Goal: Task Accomplishment & Management: Complete application form

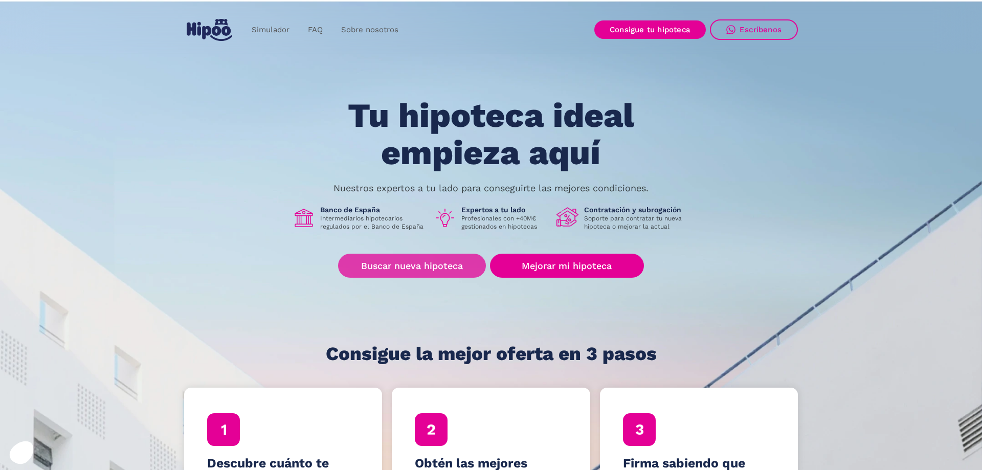
click at [456, 269] on link "Buscar nueva hipoteca" at bounding box center [412, 266] width 148 height 24
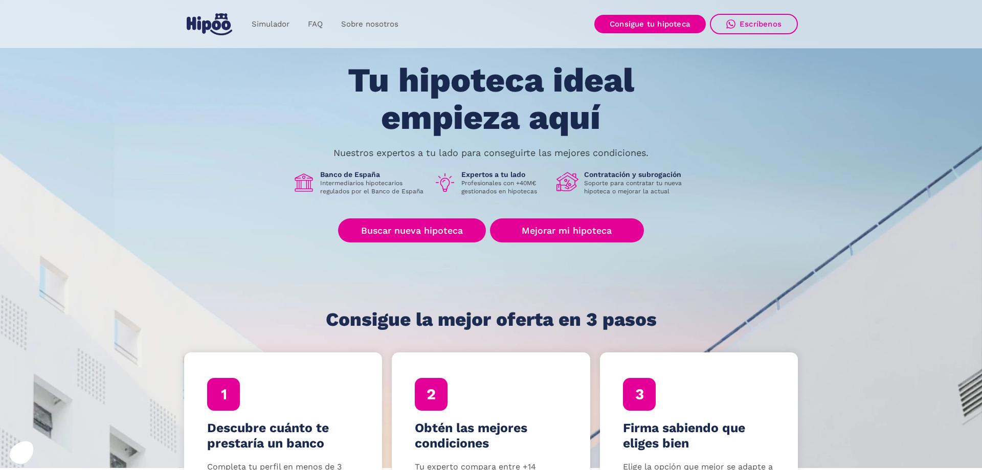
scroll to position [52, 0]
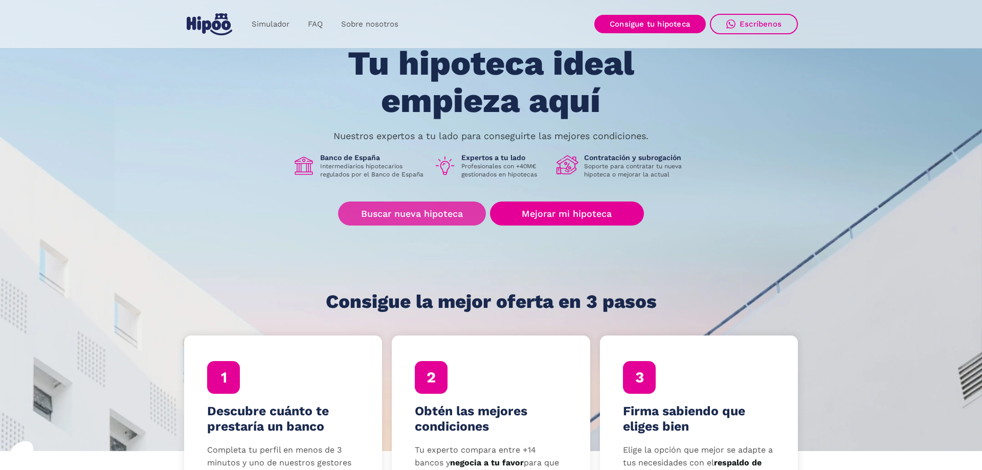
click at [437, 214] on link "Buscar nueva hipoteca" at bounding box center [412, 214] width 148 height 24
